Goal: Navigation & Orientation: Find specific page/section

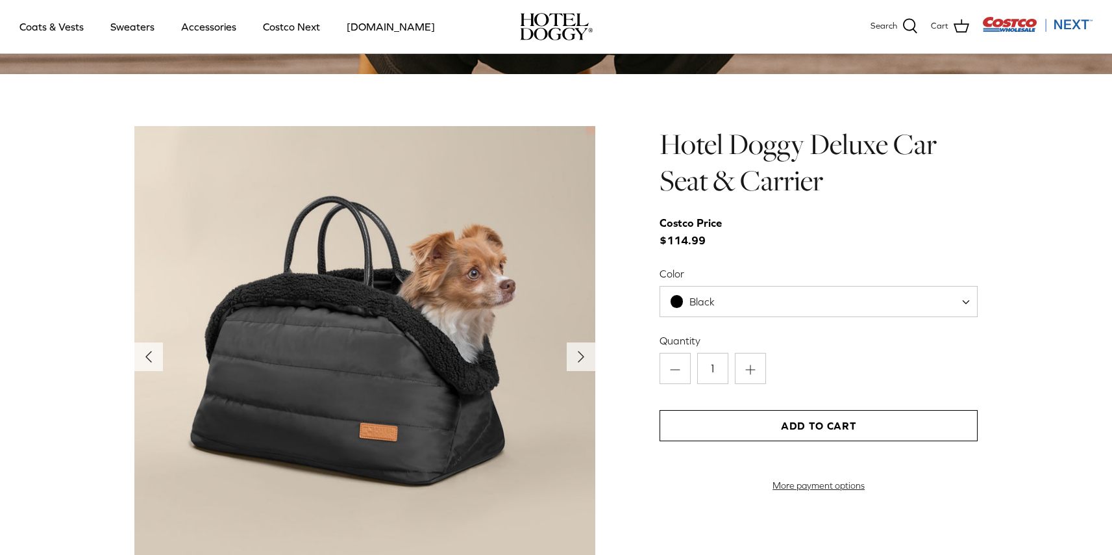
scroll to position [1292, 0]
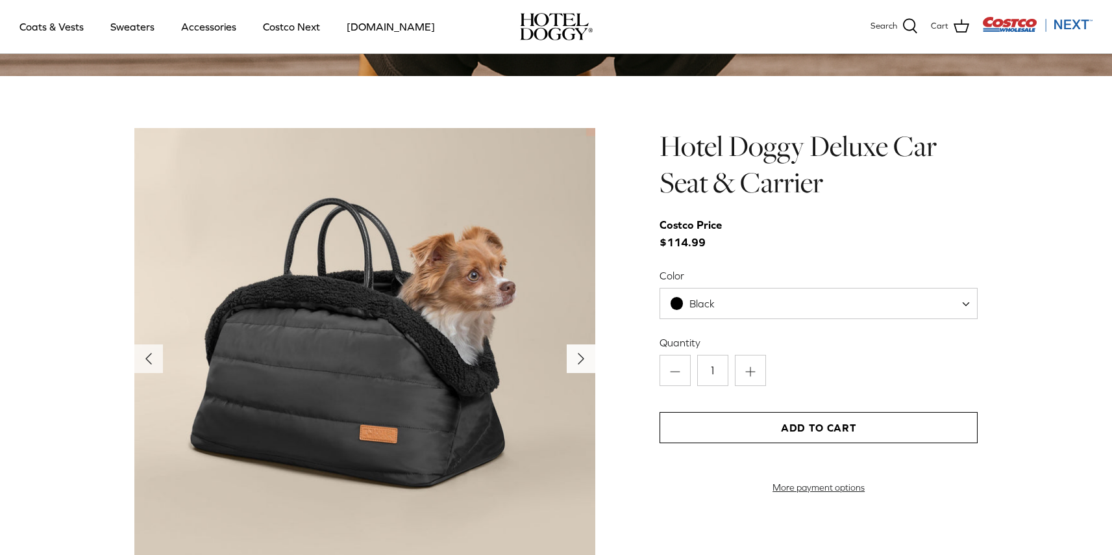
click at [582, 358] on polyline "Next" at bounding box center [581, 358] width 5 height 10
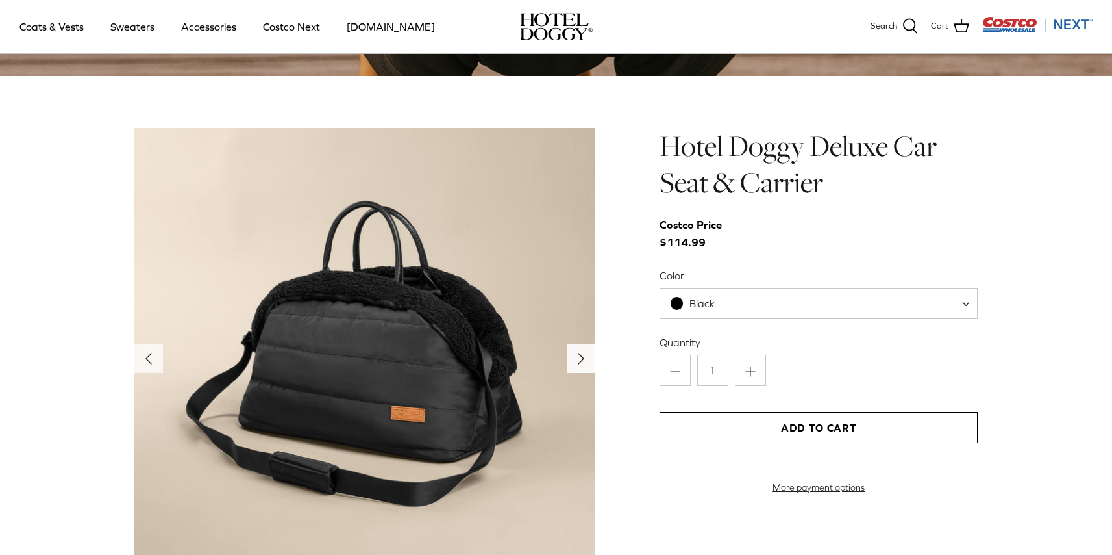
click at [582, 359] on polyline "Next" at bounding box center [581, 358] width 5 height 10
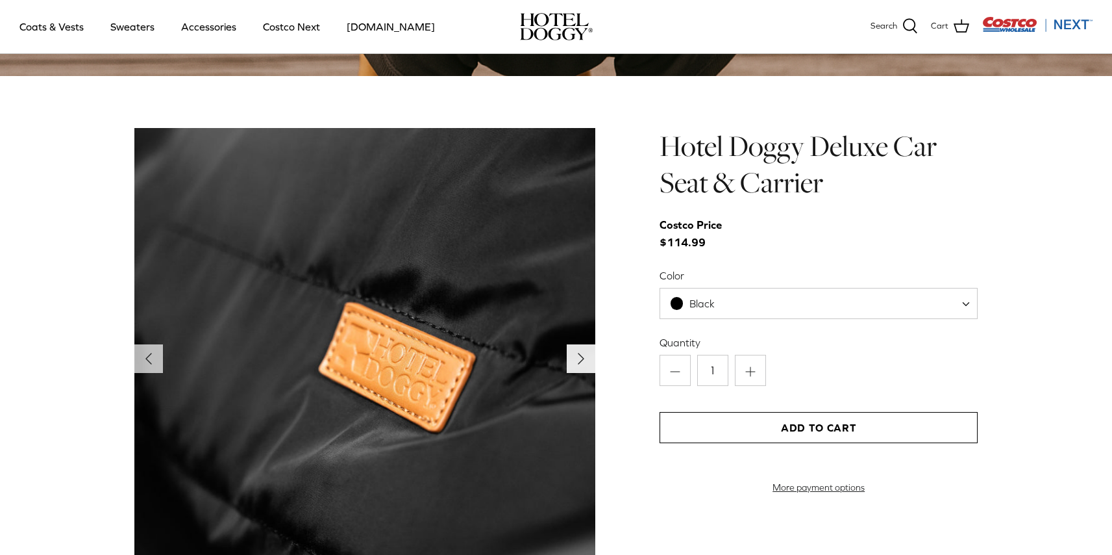
click at [582, 359] on polyline "Next" at bounding box center [581, 358] width 5 height 10
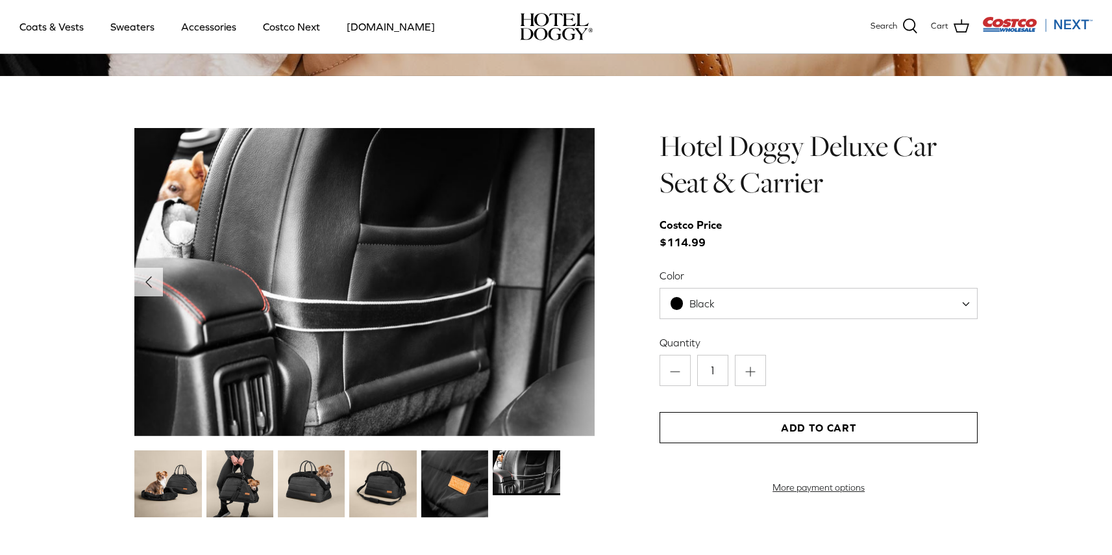
click at [582, 359] on img at bounding box center [364, 282] width 461 height 308
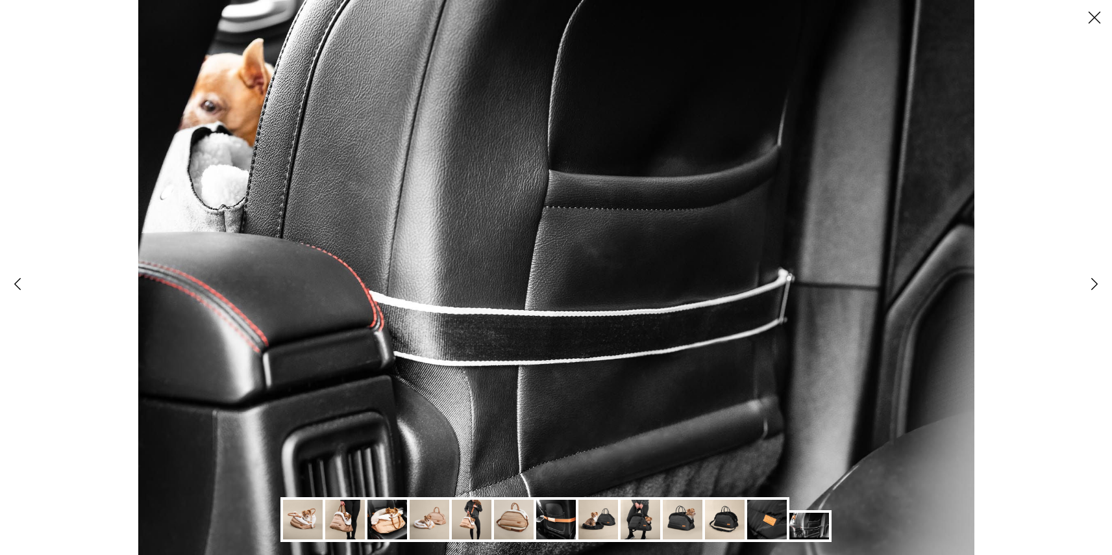
click at [299, 523] on img at bounding box center [303, 519] width 40 height 40
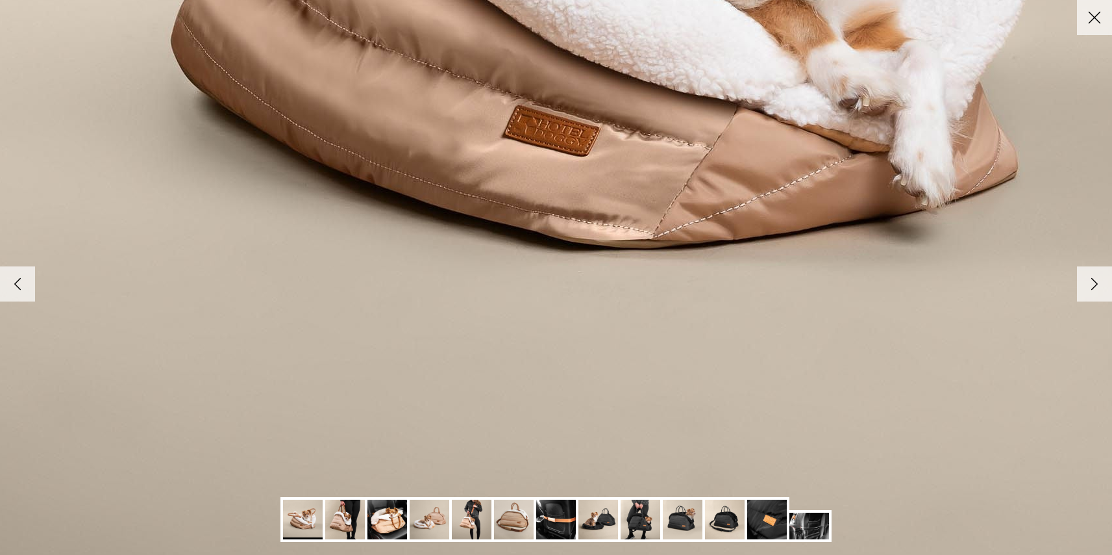
click at [338, 523] on img at bounding box center [345, 519] width 40 height 40
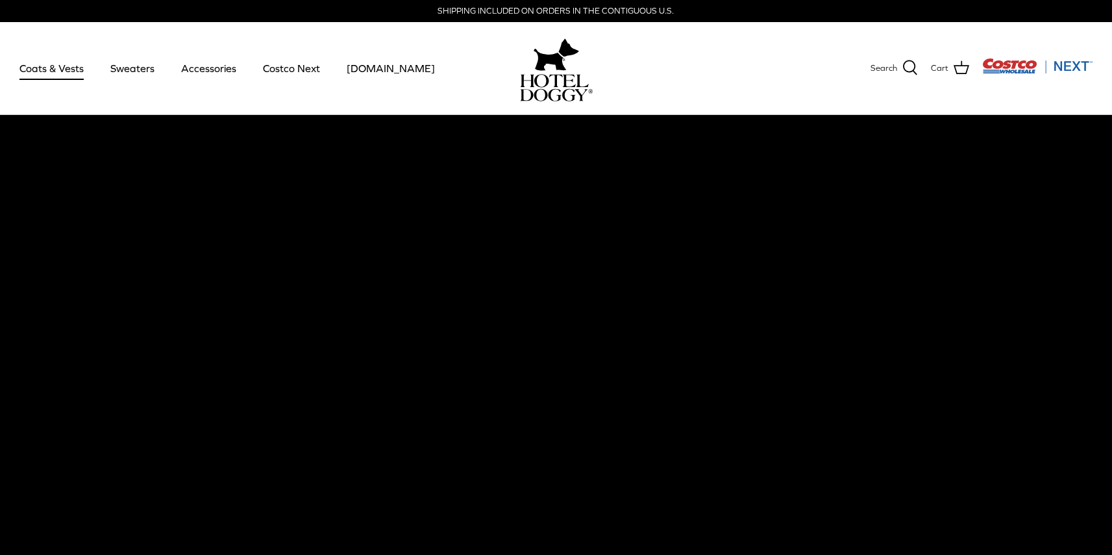
click at [57, 71] on link "Coats & Vests" at bounding box center [52, 68] width 88 height 44
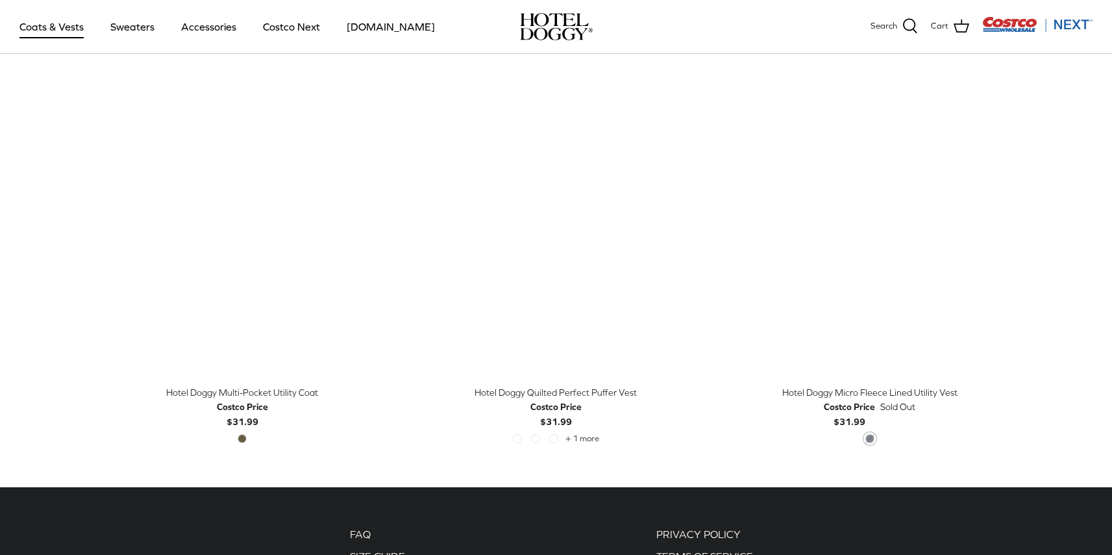
scroll to position [2692, 0]
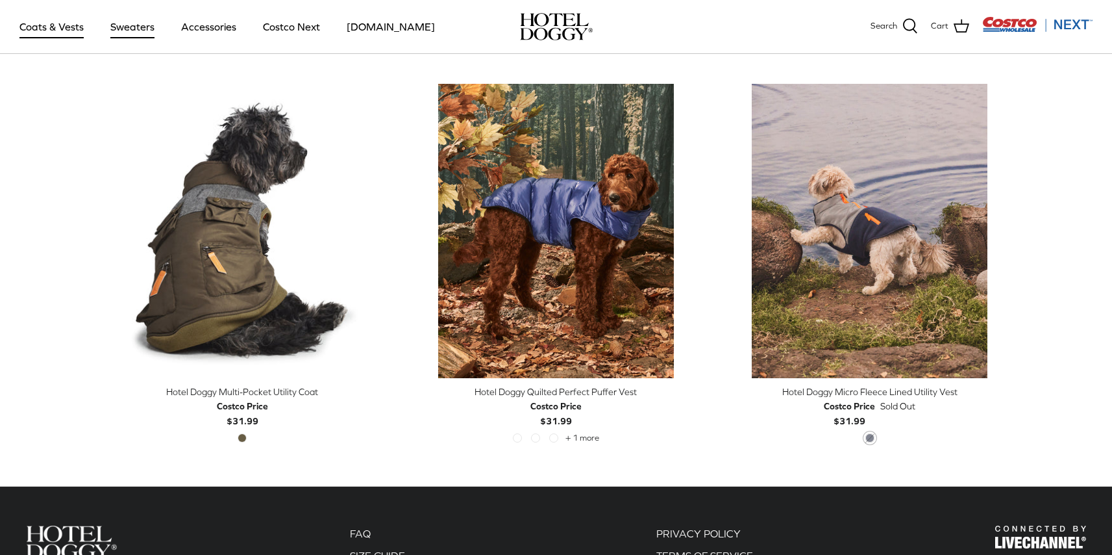
click at [144, 26] on link "Sweaters" at bounding box center [133, 27] width 68 height 44
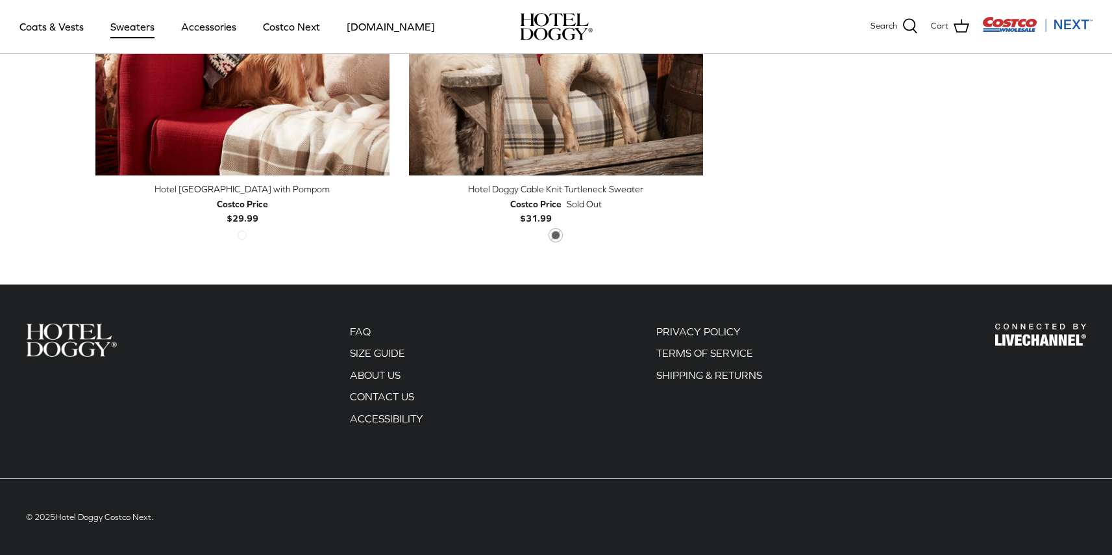
scroll to position [592, 0]
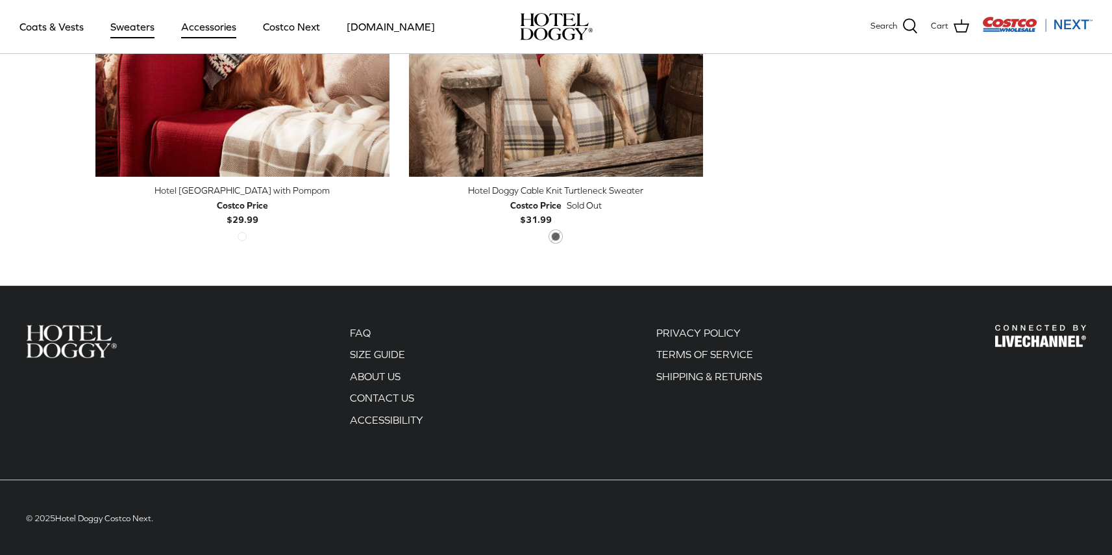
click at [200, 30] on link "Accessories" at bounding box center [208, 27] width 79 height 44
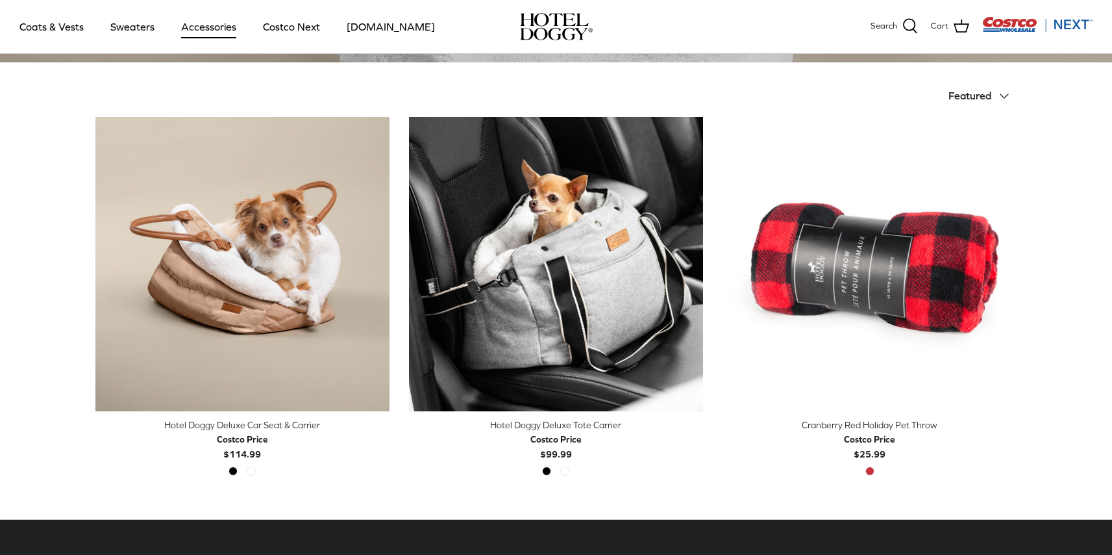
scroll to position [285, 0]
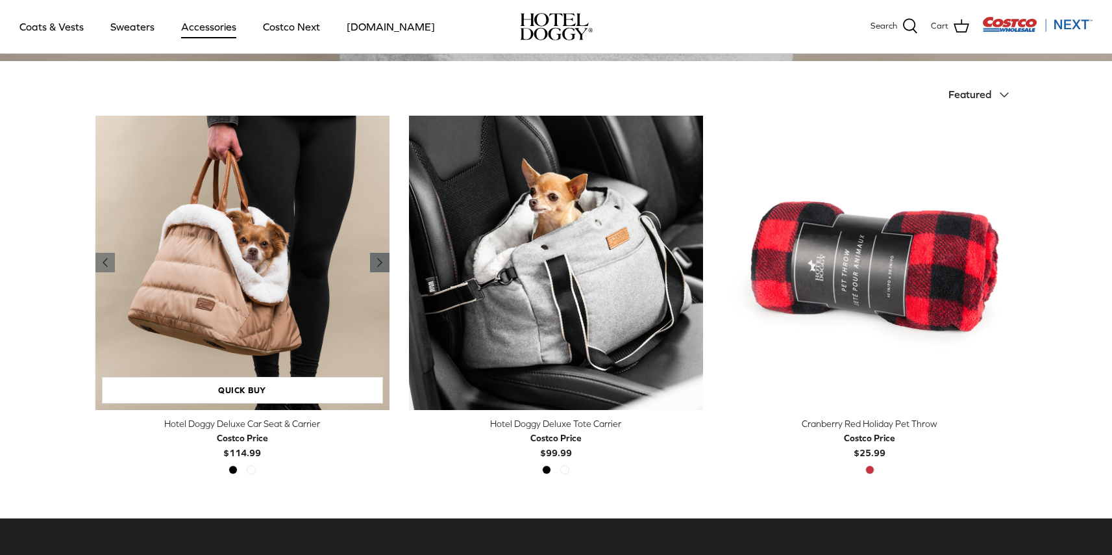
click at [384, 256] on icon "Right" at bounding box center [380, 263] width 16 height 16
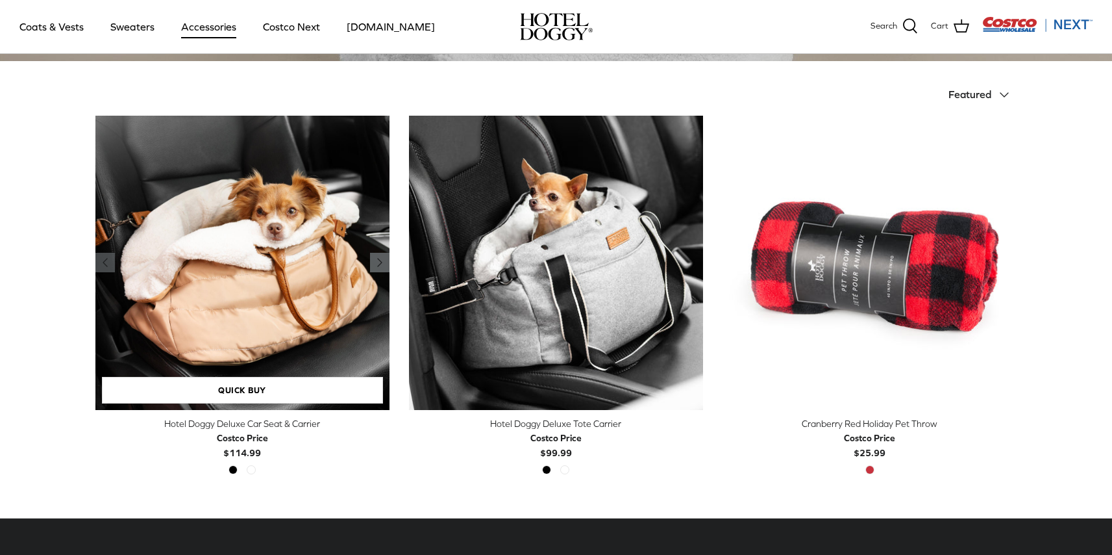
click at [384, 256] on icon "Right" at bounding box center [380, 263] width 16 height 16
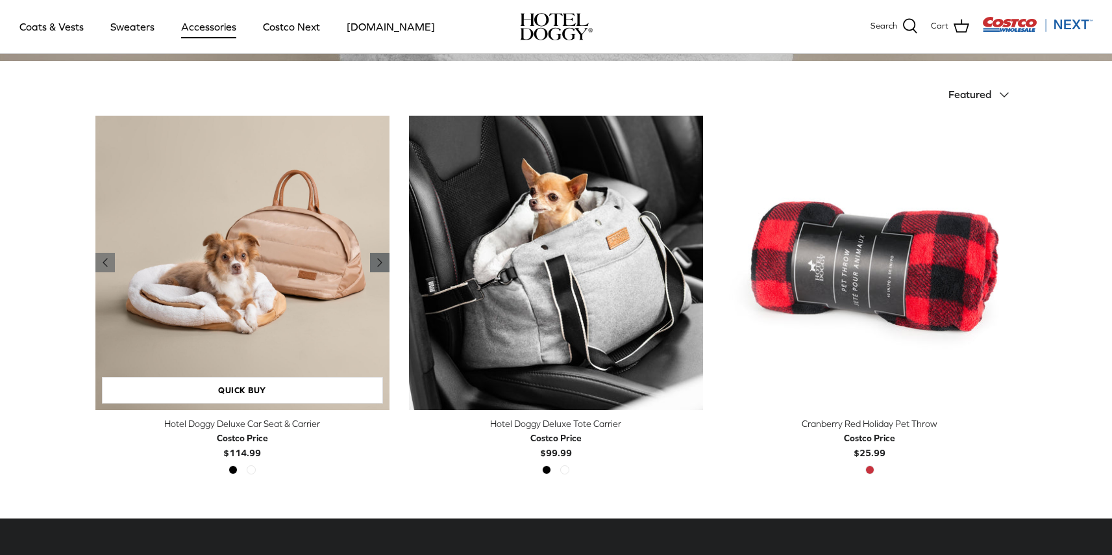
click at [384, 256] on icon "Right" at bounding box center [380, 263] width 16 height 16
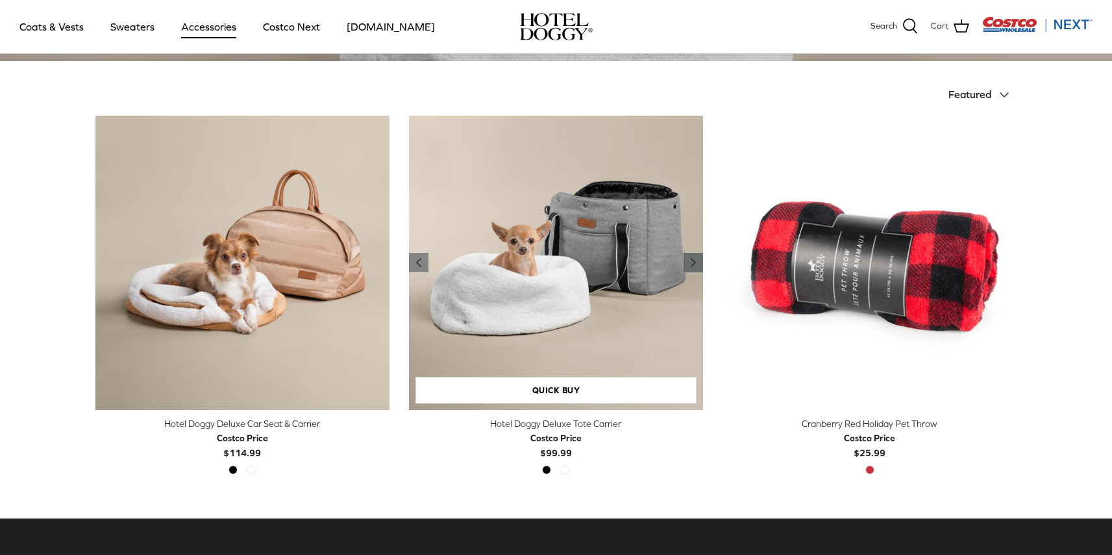
click at [694, 259] on icon "Right" at bounding box center [694, 263] width 16 height 16
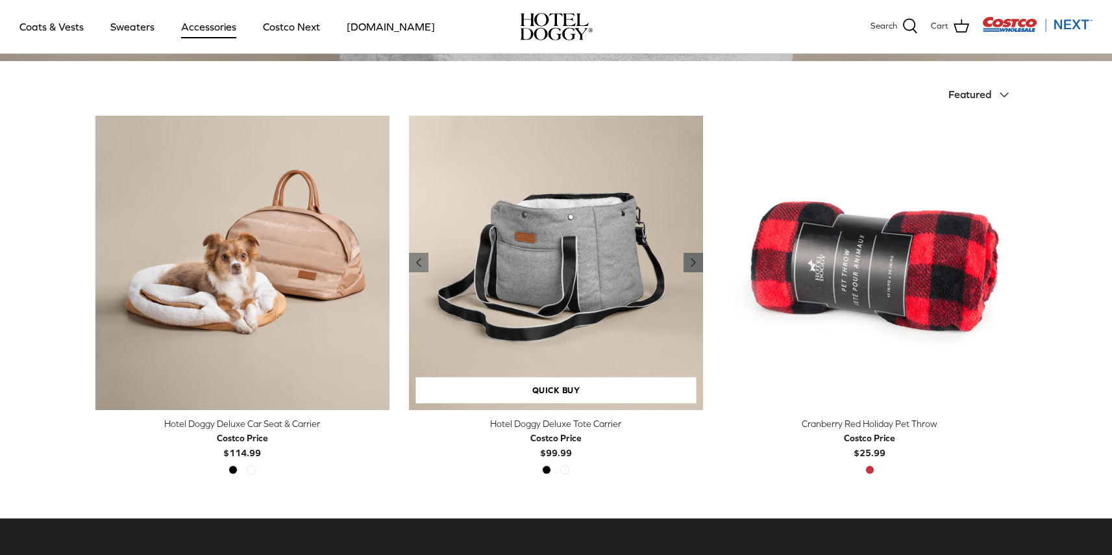
click at [694, 259] on icon "Right" at bounding box center [694, 263] width 16 height 16
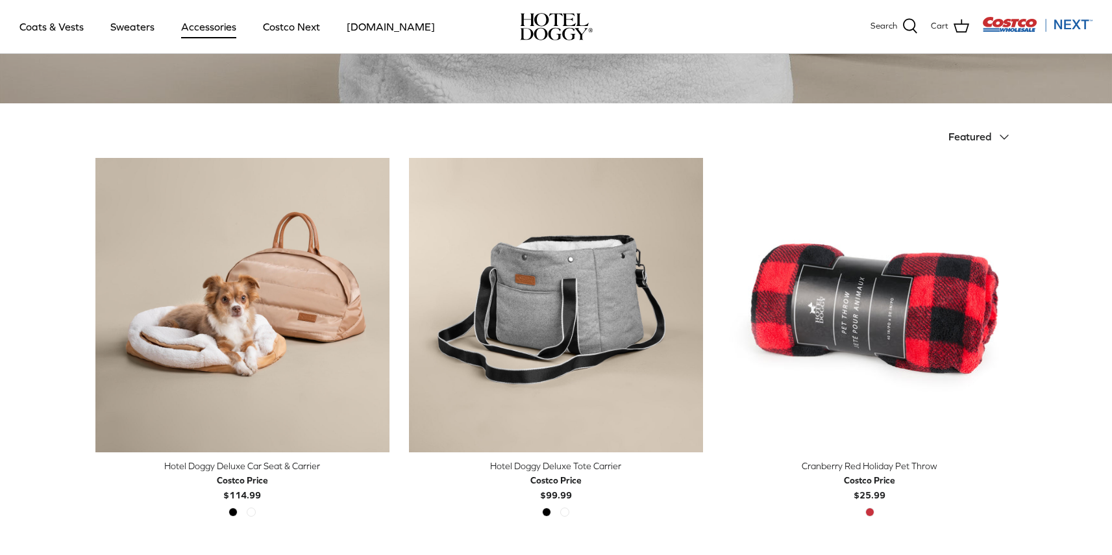
scroll to position [244, 0]
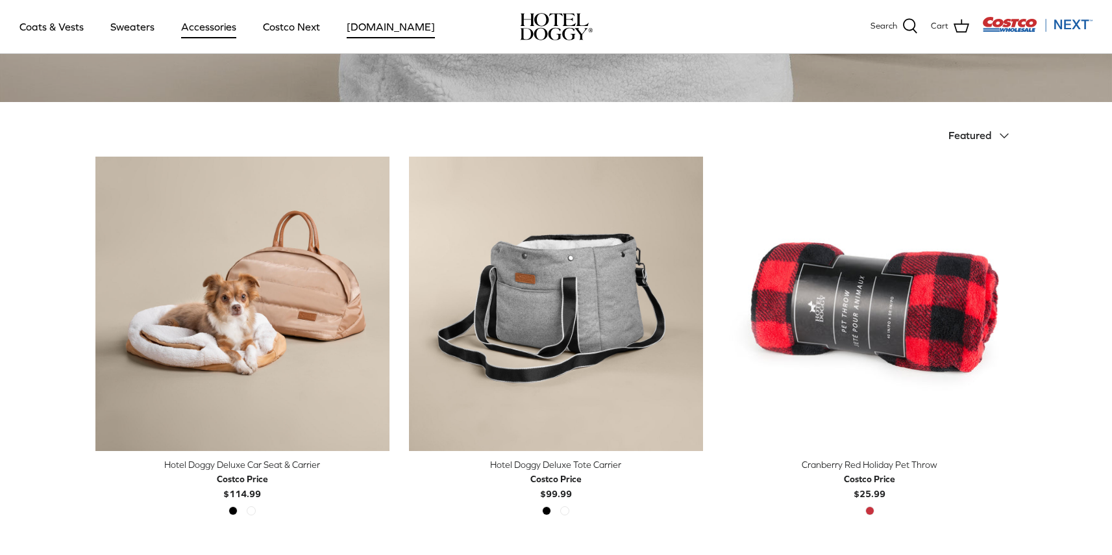
click at [377, 28] on link "[DOMAIN_NAME]" at bounding box center [391, 27] width 112 height 44
